Goal: Check status: Check status

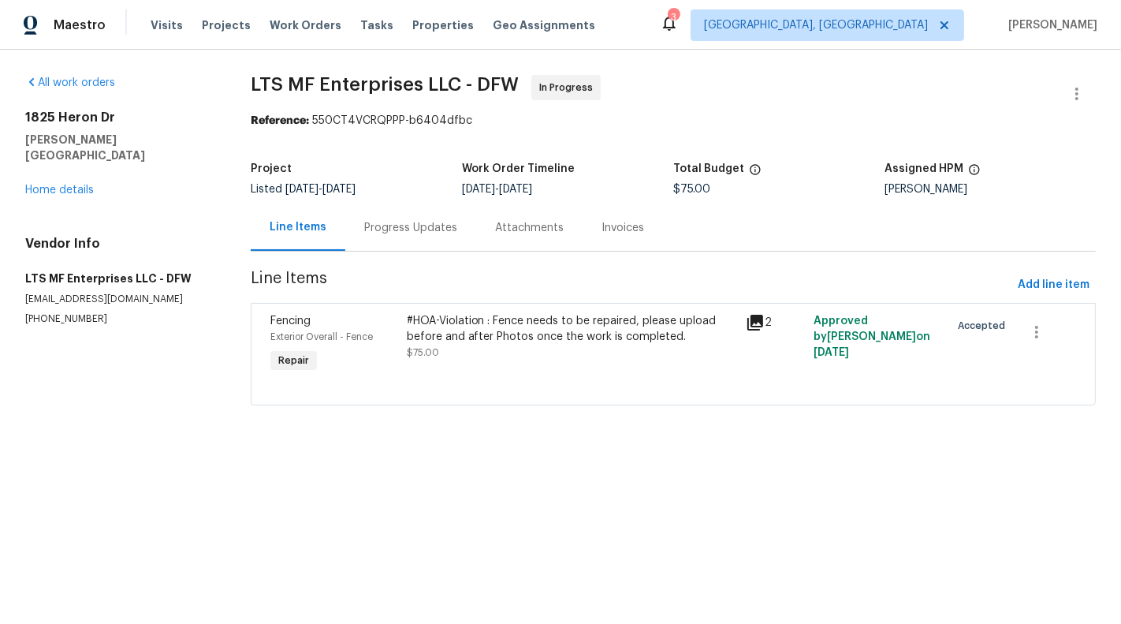
click at [501, 323] on div "#HOA-Violation : Fence needs to be repaired, please upload before and after Pho…" at bounding box center [572, 329] width 330 height 32
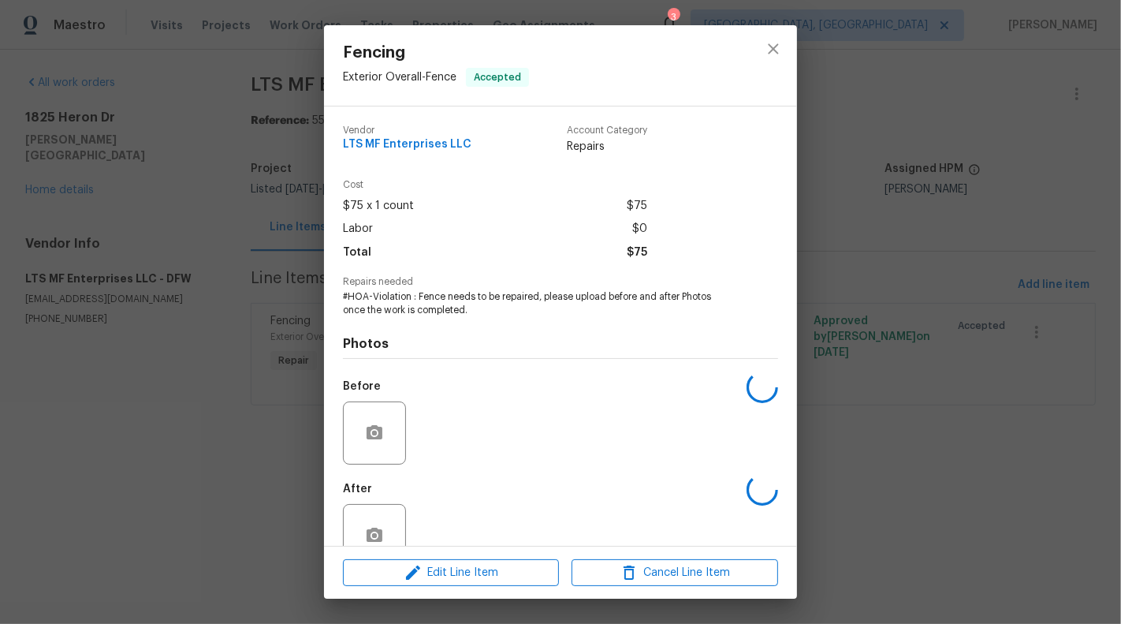
scroll to position [37, 0]
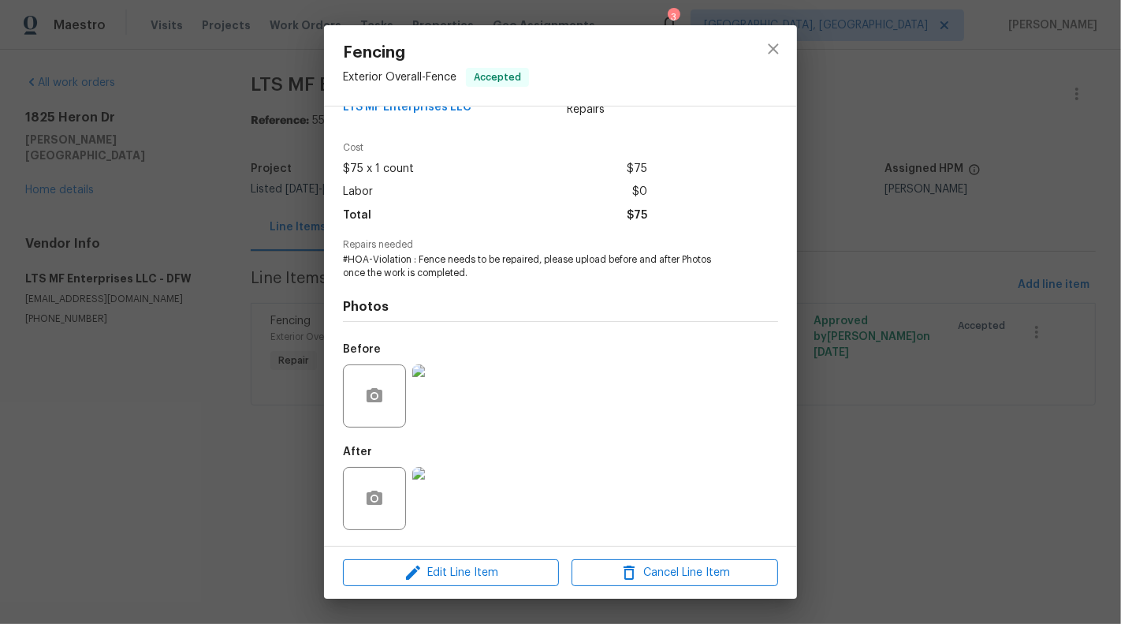
click at [450, 386] on img at bounding box center [443, 395] width 63 height 63
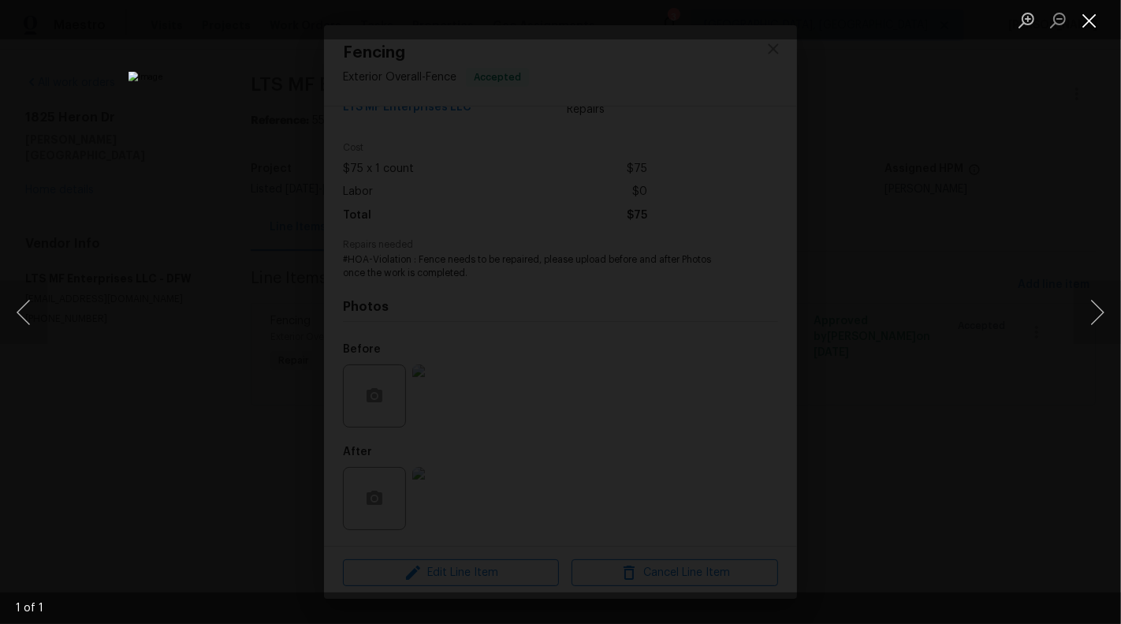
click at [1089, 27] on button "Close lightbox" at bounding box center [1090, 20] width 32 height 28
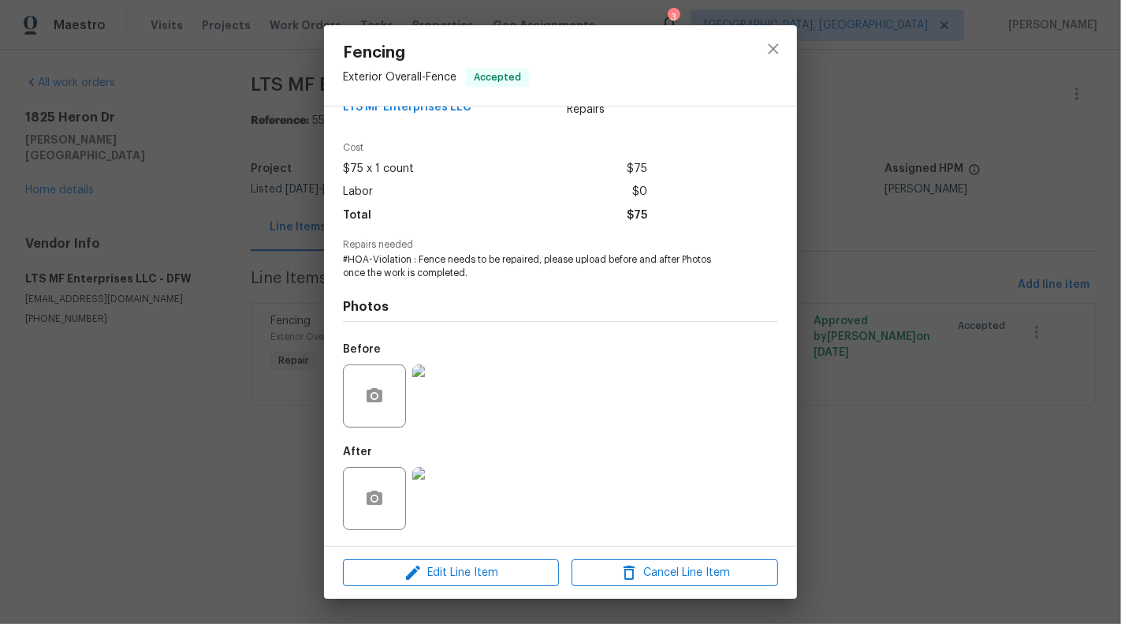
click at [468, 500] on img at bounding box center [443, 498] width 63 height 63
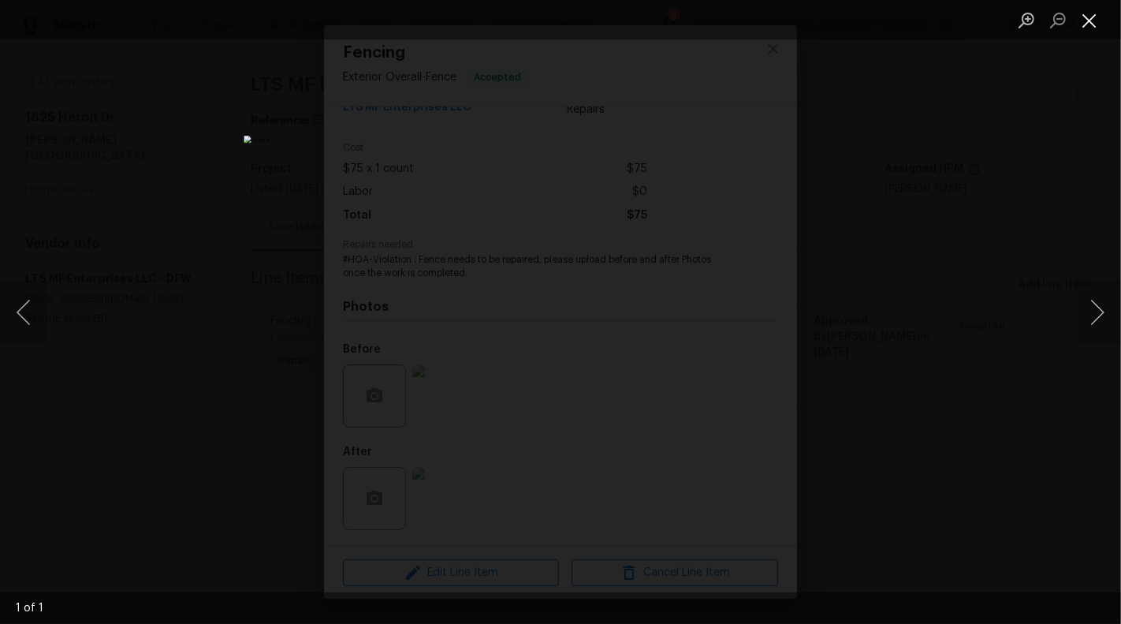
click at [1097, 21] on button "Close lightbox" at bounding box center [1090, 20] width 32 height 28
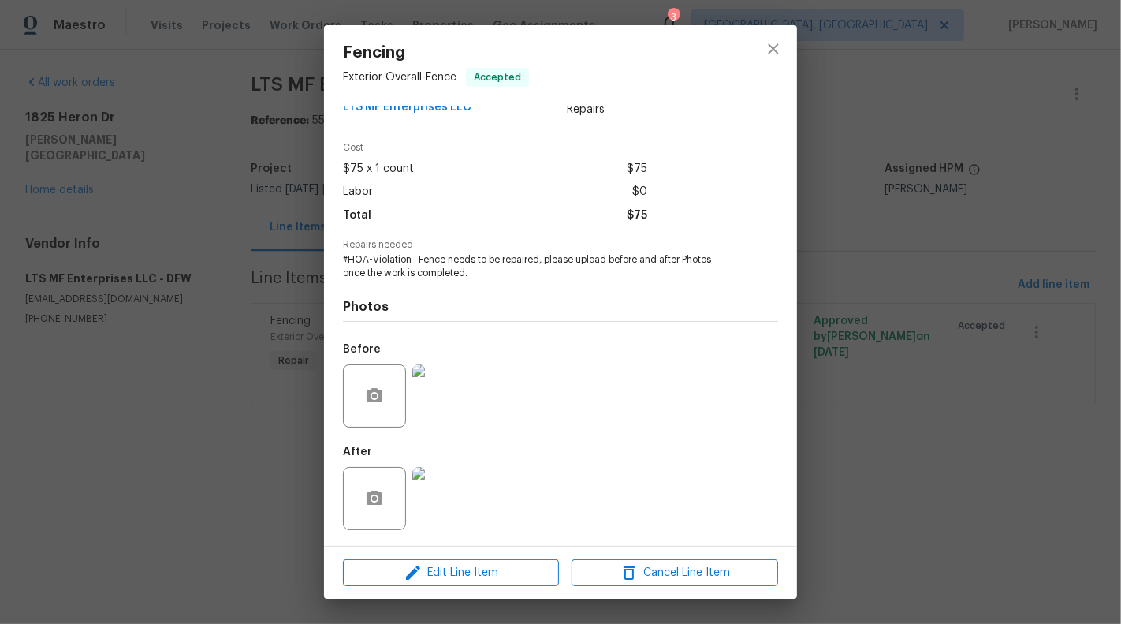
click at [199, 451] on div "Fencing Exterior Overall - Fence Accepted Vendor LTS MF Enterprises LLC Account…" at bounding box center [560, 312] width 1121 height 624
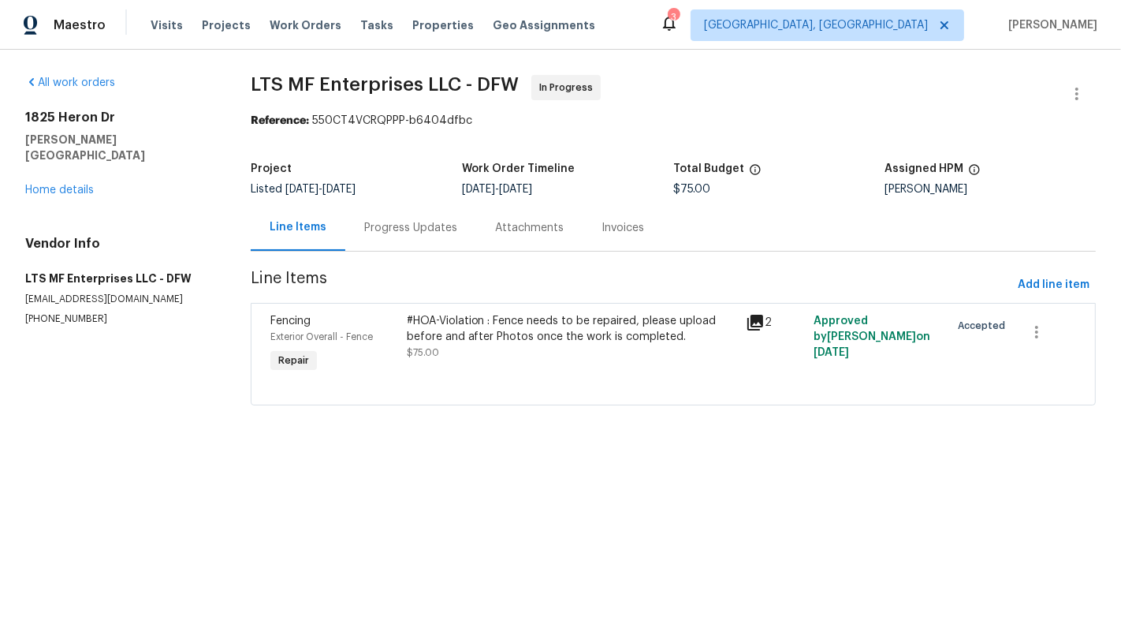
click at [508, 355] on div "#HOA-Violation : Fence needs to be repaired, please upload before and after Pho…" at bounding box center [572, 336] width 330 height 47
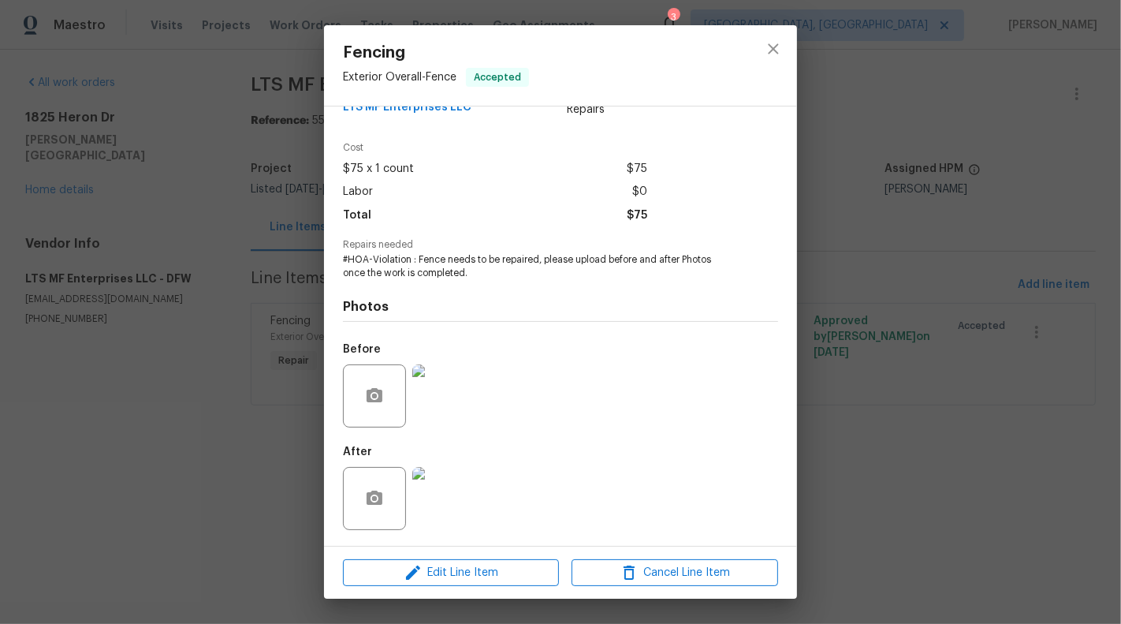
click at [435, 403] on img at bounding box center [443, 395] width 63 height 63
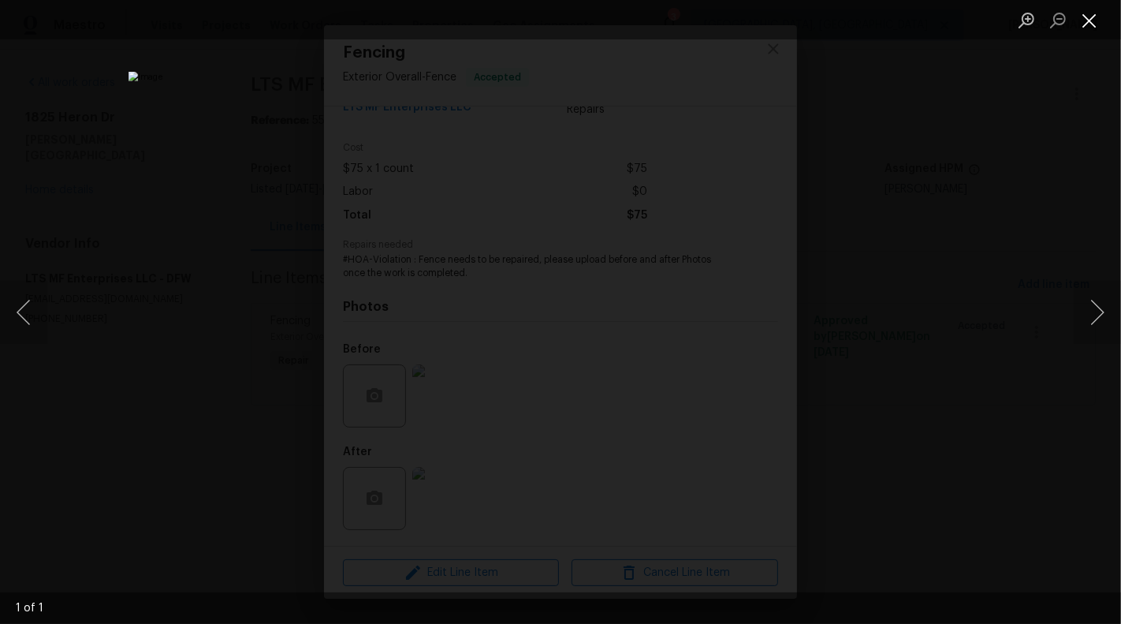
click at [1089, 23] on button "Close lightbox" at bounding box center [1090, 20] width 32 height 28
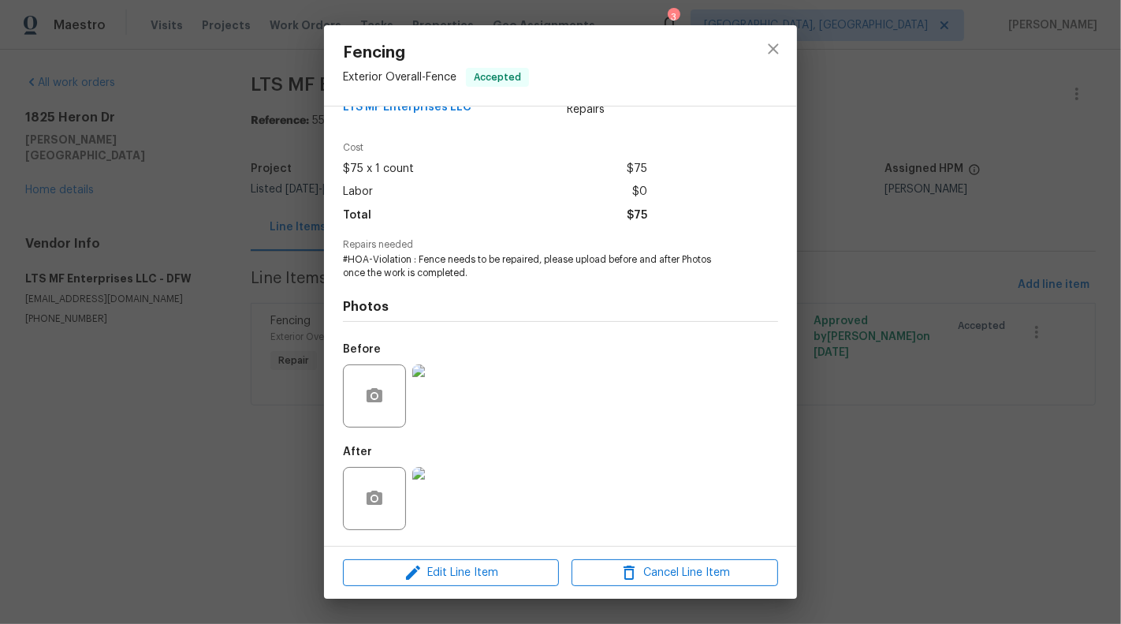
click at [423, 496] on img at bounding box center [443, 498] width 63 height 63
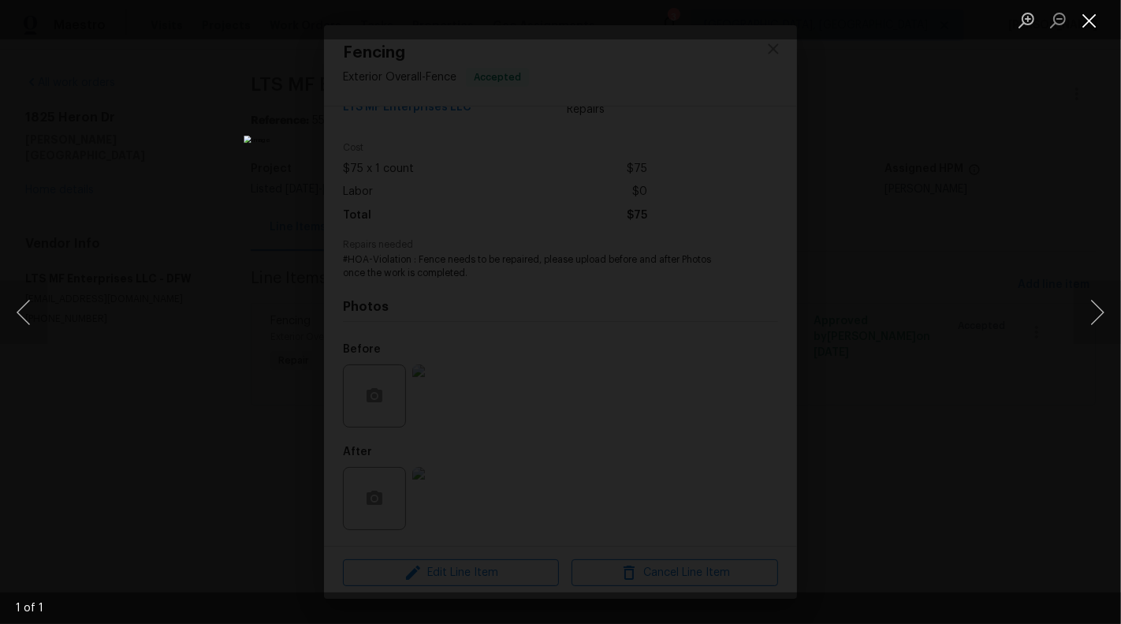
click at [1093, 19] on button "Close lightbox" at bounding box center [1090, 20] width 32 height 28
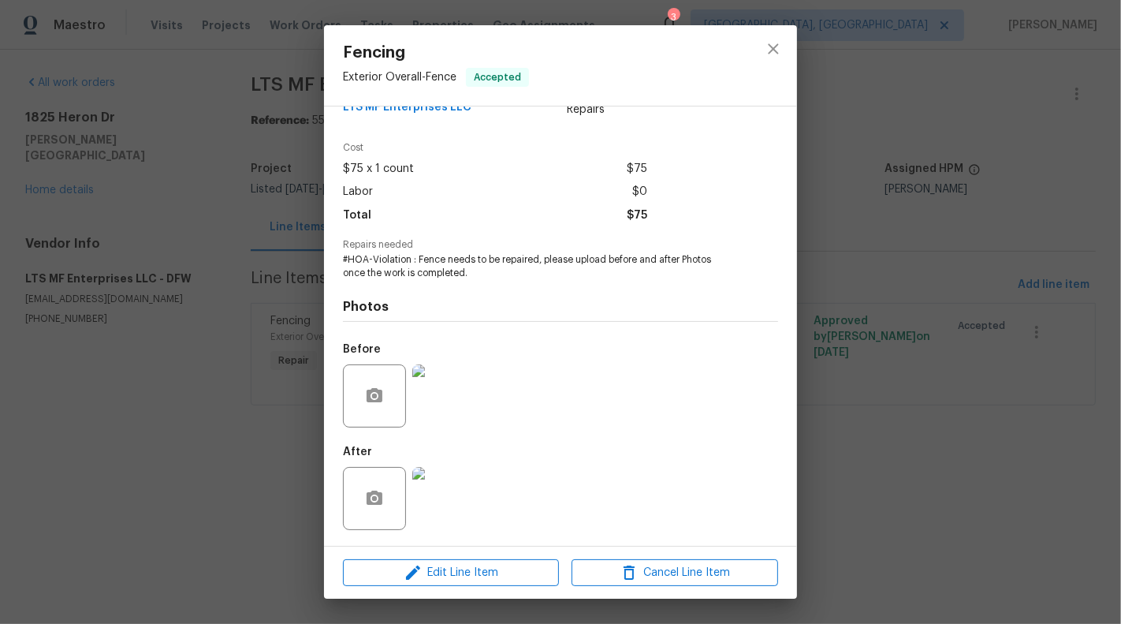
click at [225, 341] on div "Fencing Exterior Overall - Fence Accepted Vendor LTS MF Enterprises LLC Account…" at bounding box center [560, 312] width 1121 height 624
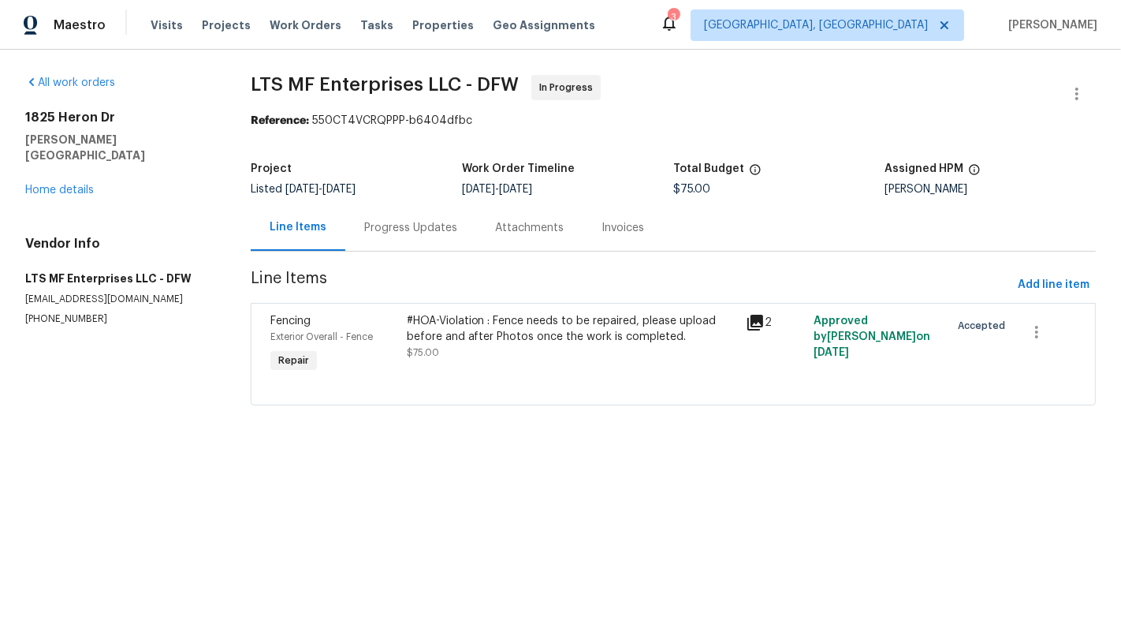
click at [377, 241] on div "Progress Updates" at bounding box center [410, 227] width 131 height 47
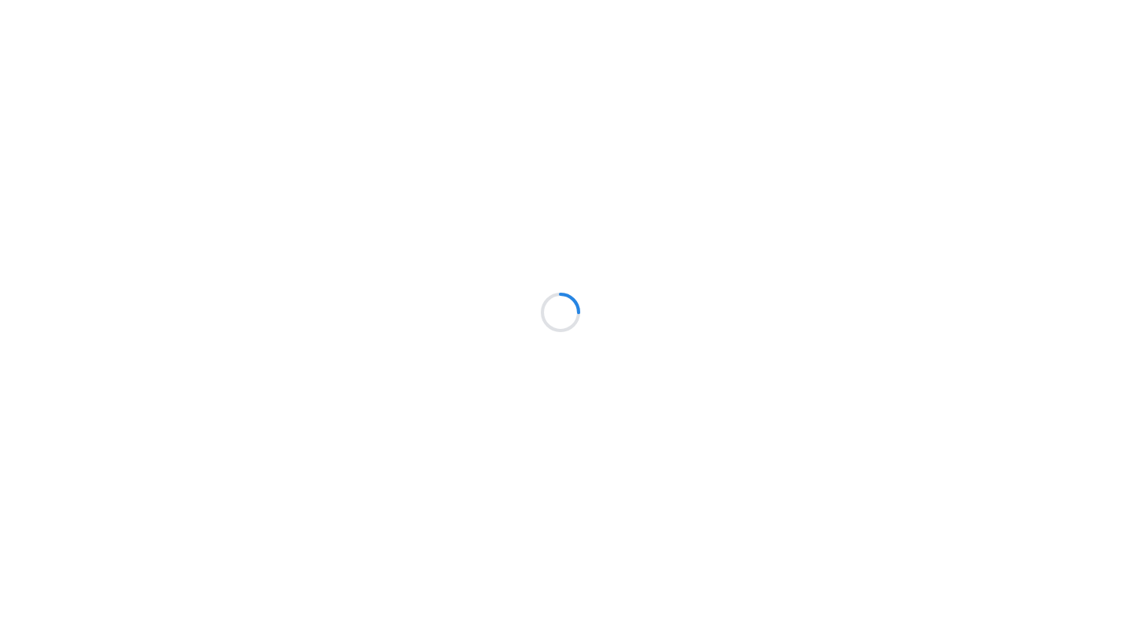
click at [522, 222] on div at bounding box center [560, 312] width 1121 height 624
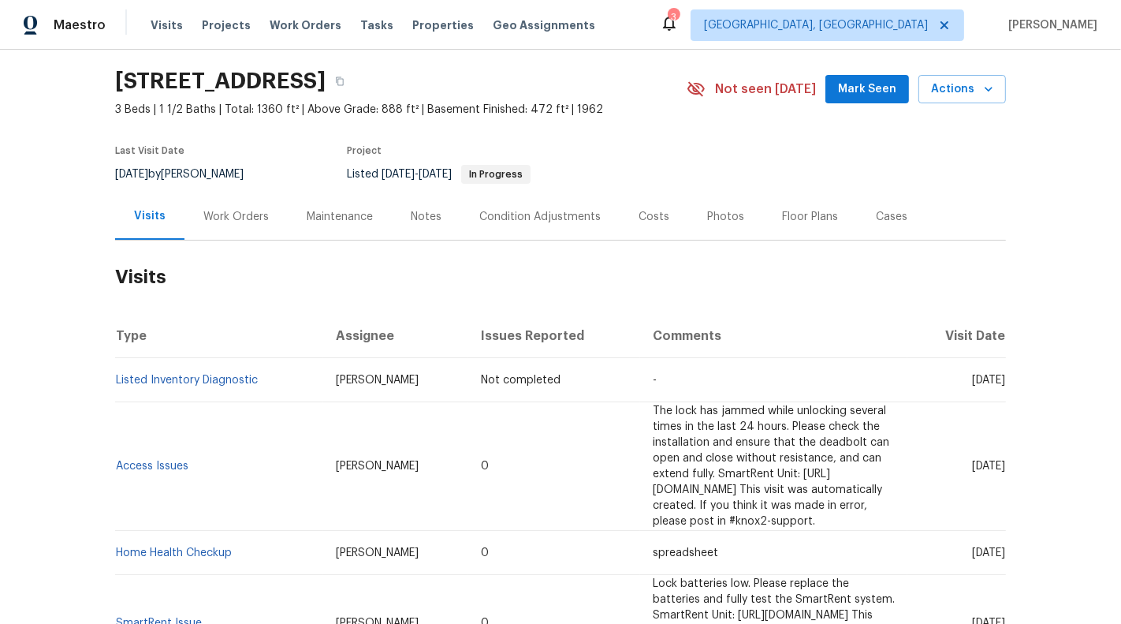
scroll to position [72, 0]
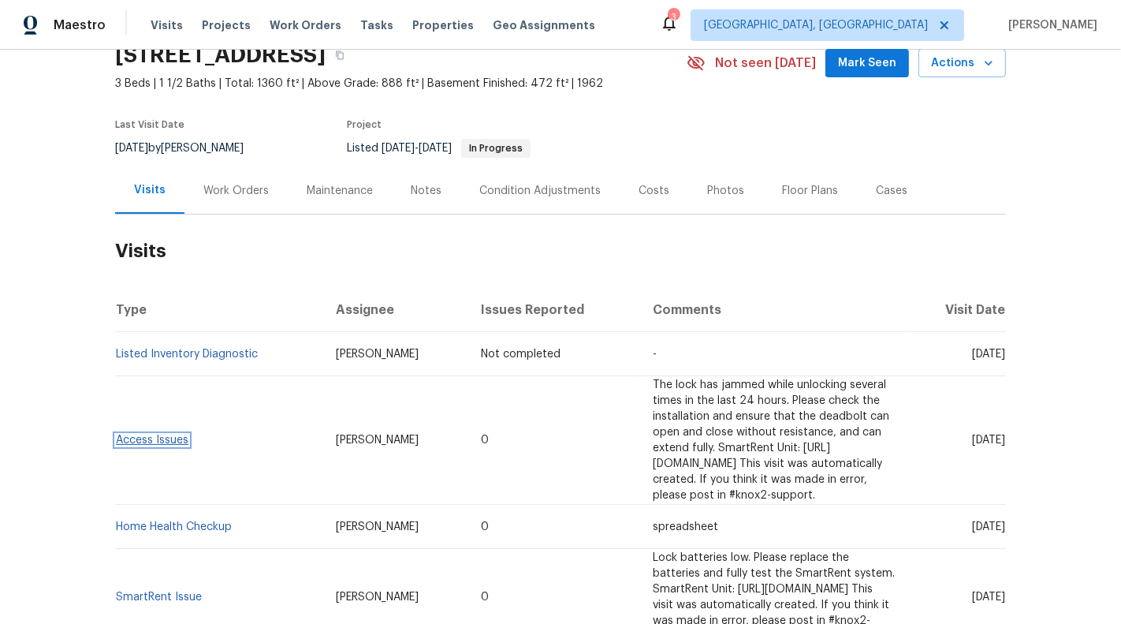
click at [169, 435] on link "Access Issues" at bounding box center [152, 440] width 73 height 11
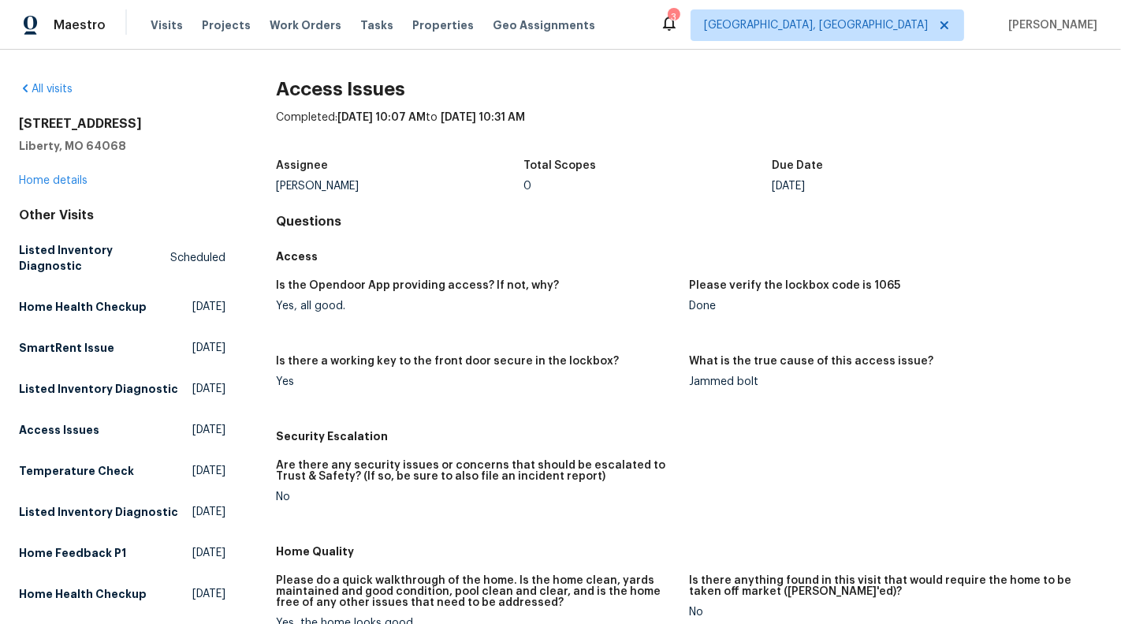
drag, startPoint x: 477, startPoint y: 118, endPoint x: 625, endPoint y: 117, distance: 147.5
click at [625, 117] on div "Completed: 9/23/2025, 10:07 AM to 9/23/2025, 10:31 AM" at bounding box center [689, 130] width 826 height 41
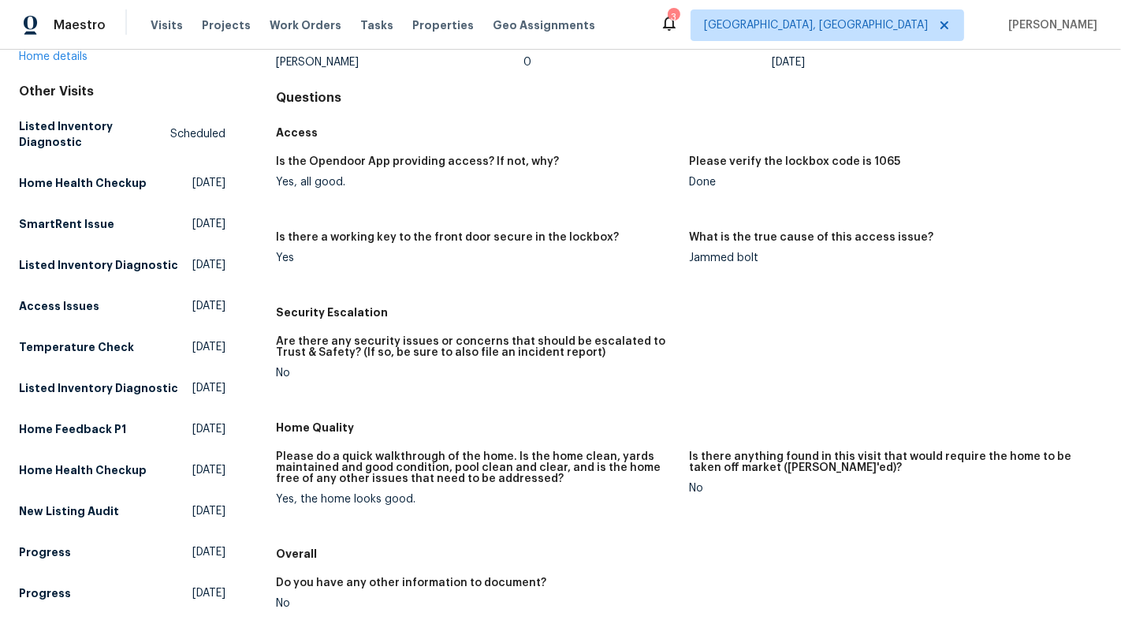
scroll to position [114, 0]
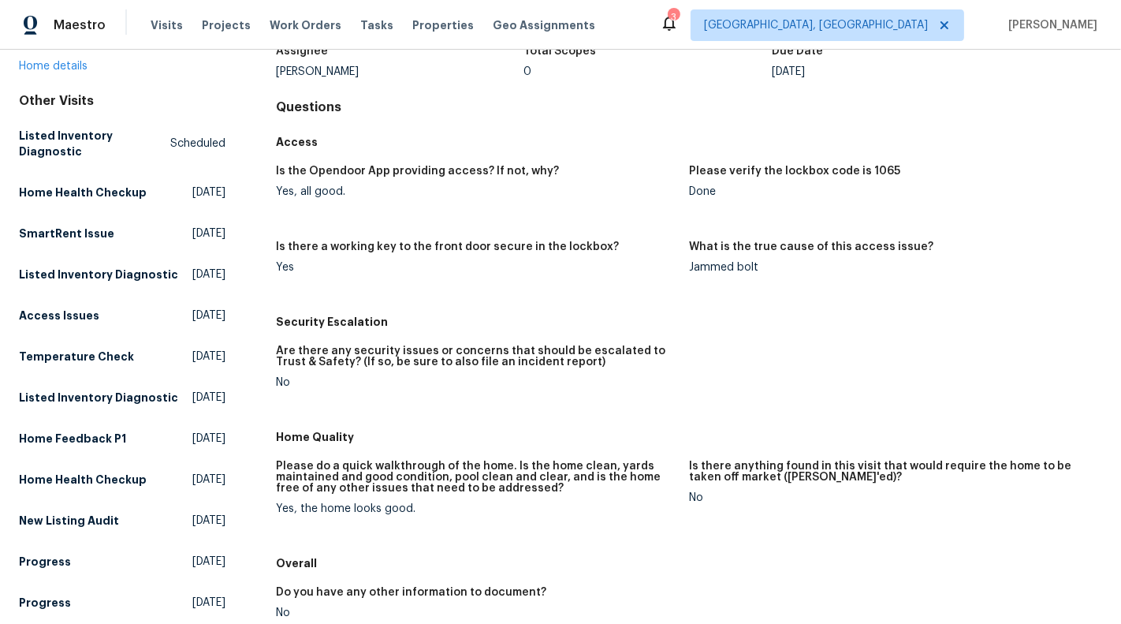
click at [707, 272] on figure "What is the true cause of this access issue? Jammed bolt" at bounding box center [895, 269] width 413 height 57
click at [700, 200] on figure "Please verify the lockbox code is 1065 Done" at bounding box center [895, 194] width 413 height 57
click at [735, 272] on div "Jammed bolt" at bounding box center [889, 267] width 401 height 11
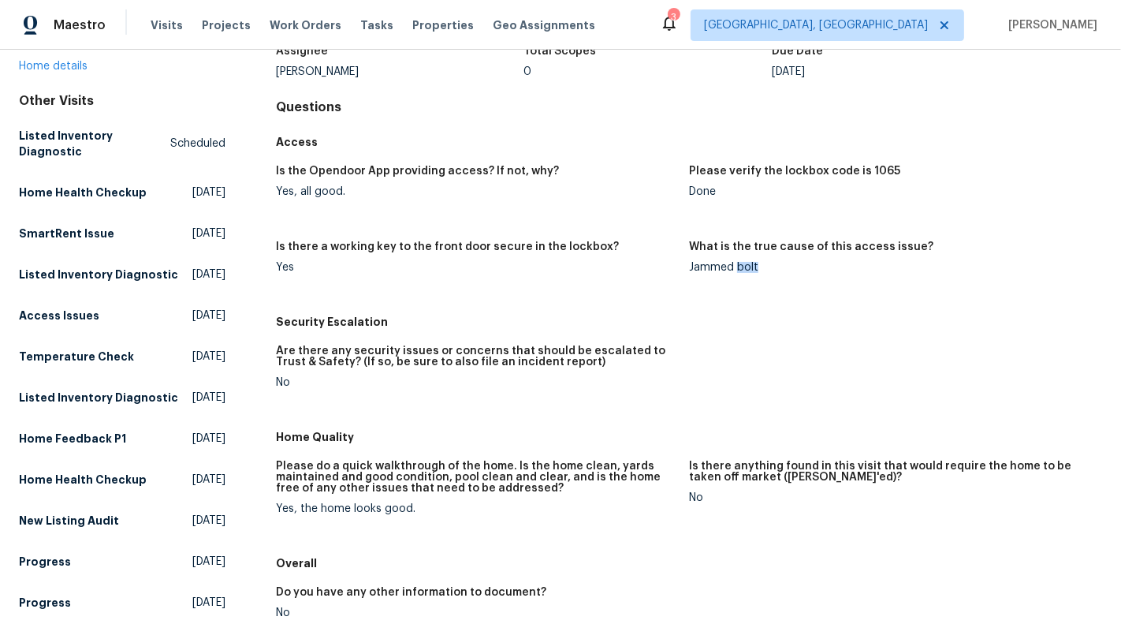
click at [735, 272] on div "Jammed bolt" at bounding box center [889, 267] width 401 height 11
click at [378, 514] on figure "Please do a quick walkthrough of the home. Is the home clean, yards maintained …" at bounding box center [482, 500] width 413 height 79
